Goal: Information Seeking & Learning: Learn about a topic

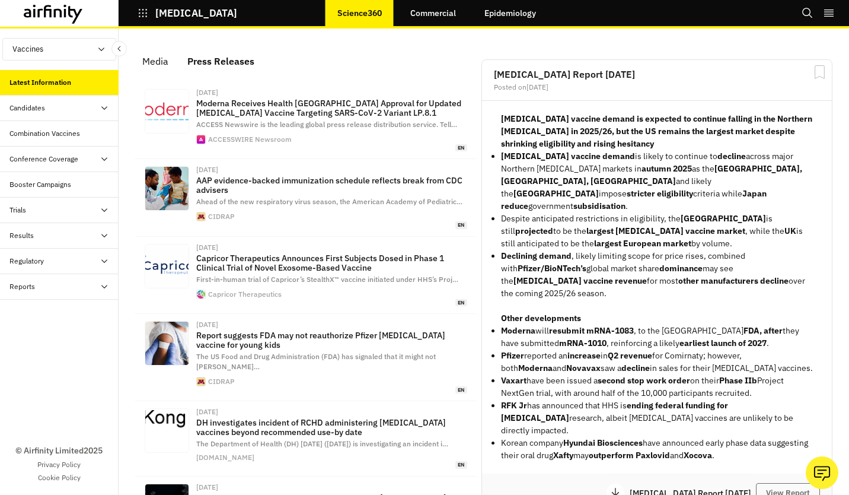
scroll to position [891, 346]
click at [437, 23] on link "Commercial" at bounding box center [433, 13] width 69 height 28
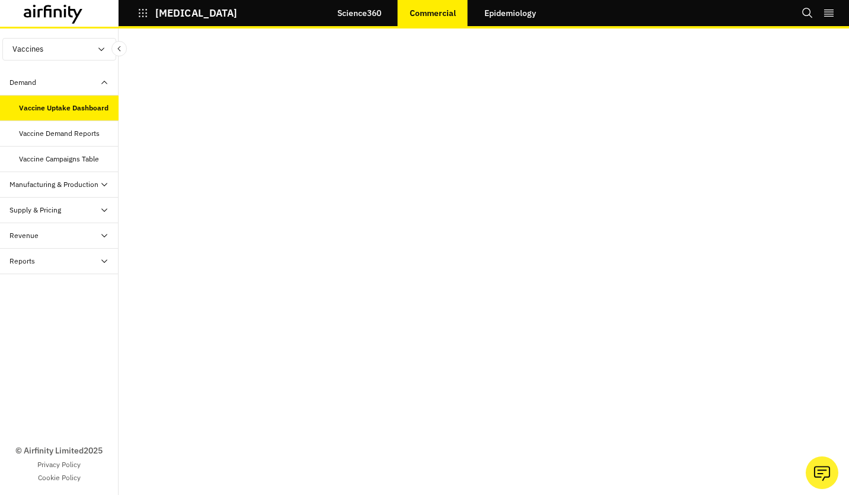
click at [83, 136] on div "Vaccine Demand Reports" at bounding box center [59, 133] width 81 height 11
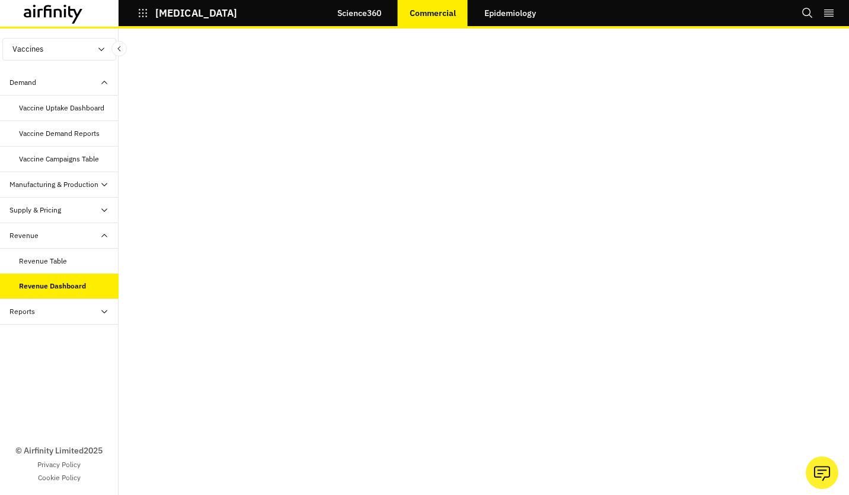
click at [31, 256] on div "Revenue Table" at bounding box center [43, 261] width 48 height 11
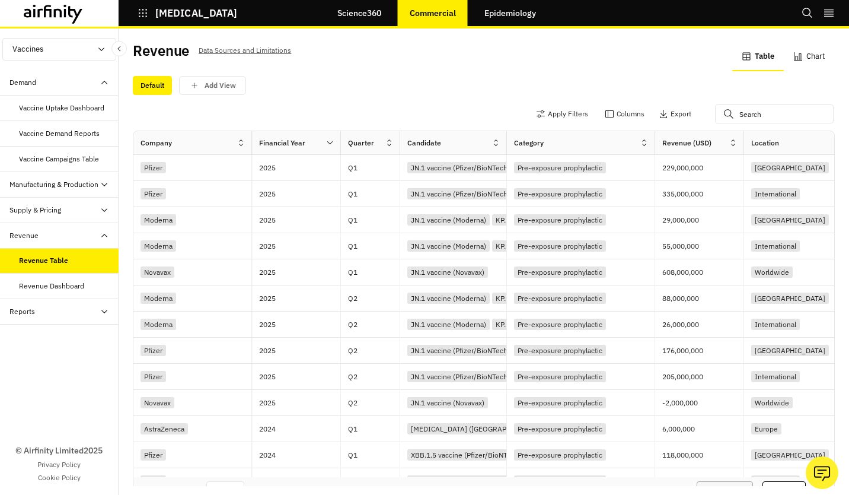
click at [101, 216] on div "Supply & Pricing" at bounding box center [59, 211] width 119 height 26
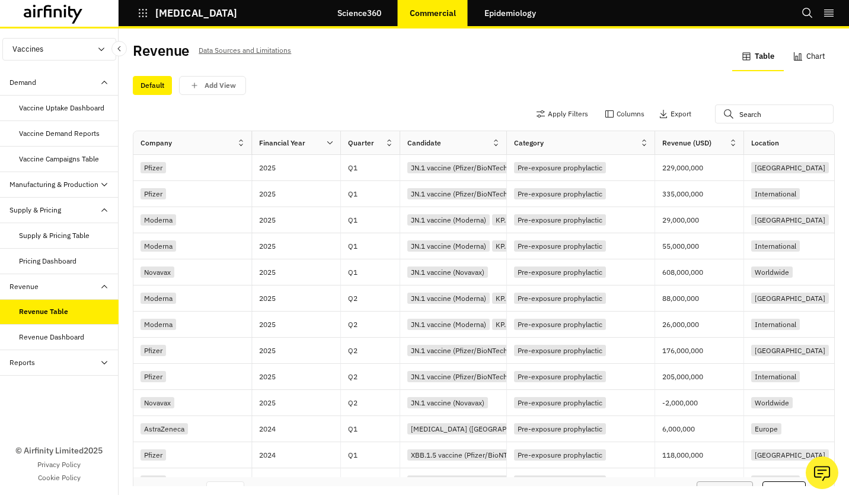
click at [101, 216] on div "Supply & Pricing" at bounding box center [59, 211] width 119 height 26
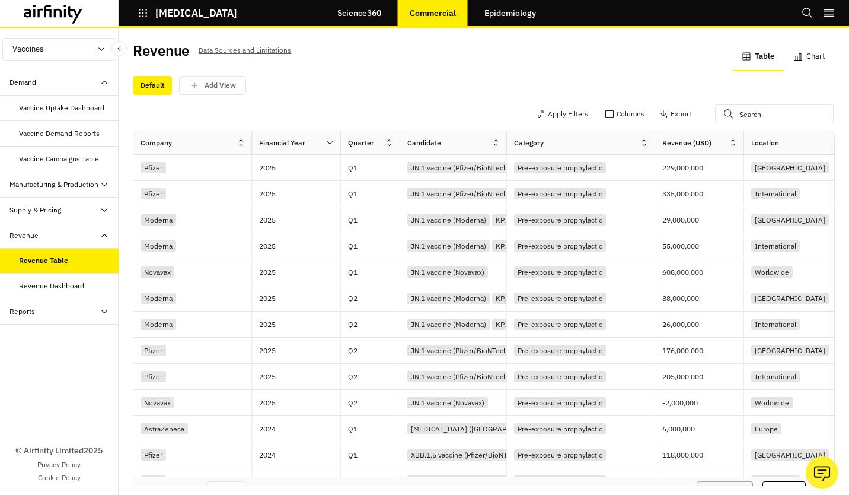
click at [105, 312] on icon at bounding box center [104, 311] width 9 height 9
click at [46, 336] on div "Reports" at bounding box center [69, 337] width 100 height 11
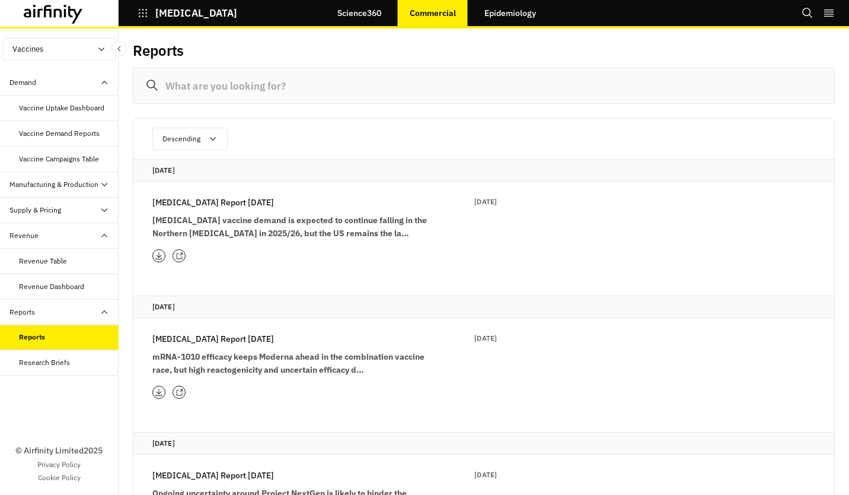
click at [160, 251] on icon at bounding box center [159, 255] width 8 height 9
click at [134, 344] on div "COVID-19 Report 15th July 15 Jul 2025 mRNA-1010 efficacy keeps Moderna ahead in…" at bounding box center [315, 365] width 364 height 95
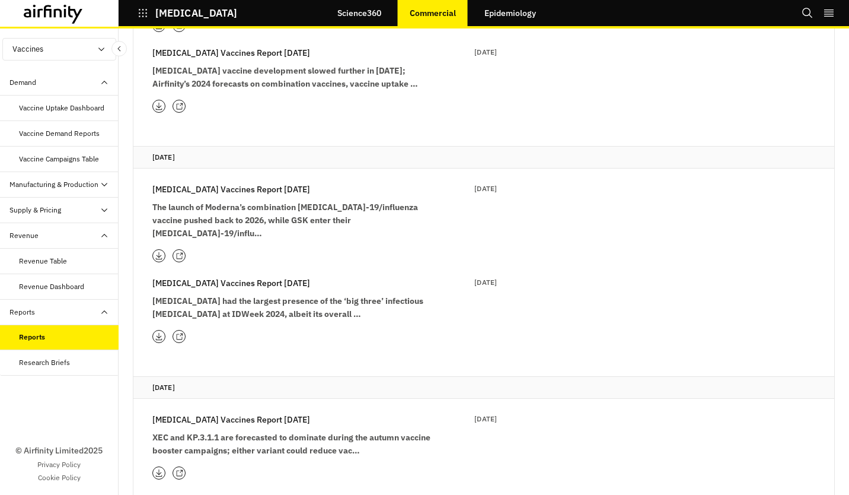
scroll to position [1756, 0]
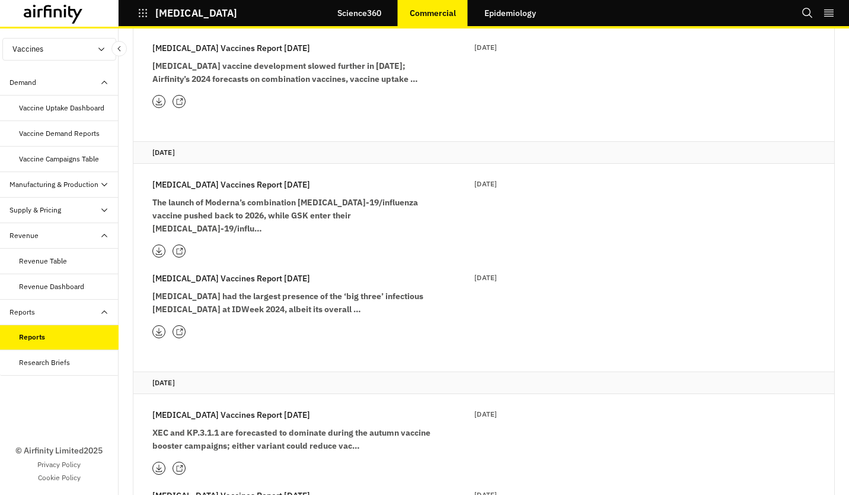
click at [43, 286] on div "Revenue Dashboard" at bounding box center [51, 286] width 65 height 11
